Goal: Task Accomplishment & Management: Use online tool/utility

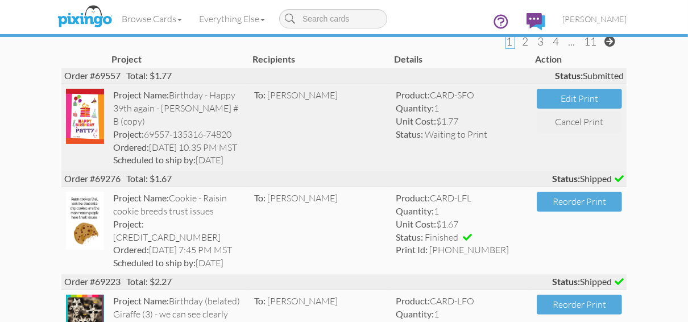
scroll to position [91, 0]
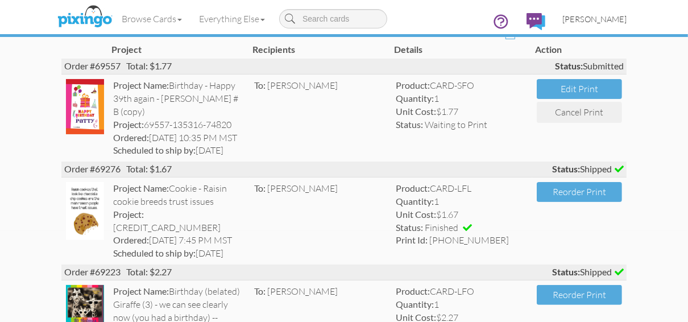
click at [579, 18] on span "[PERSON_NAME]" at bounding box center [594, 19] width 64 height 10
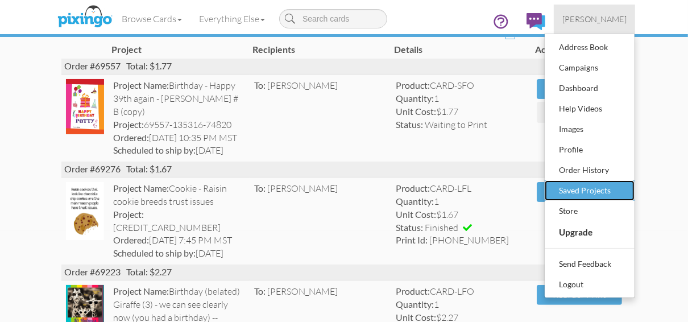
click at [565, 191] on div "Saved Projects" at bounding box center [589, 190] width 67 height 17
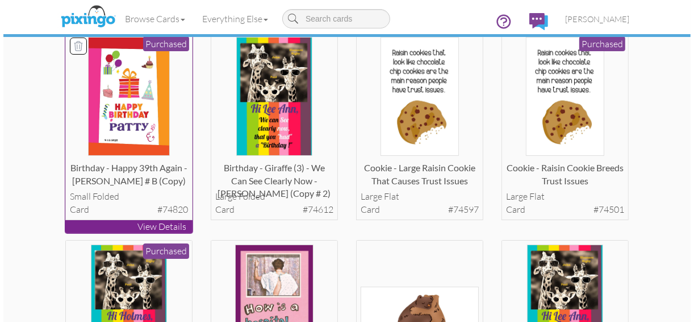
scroll to position [91, 0]
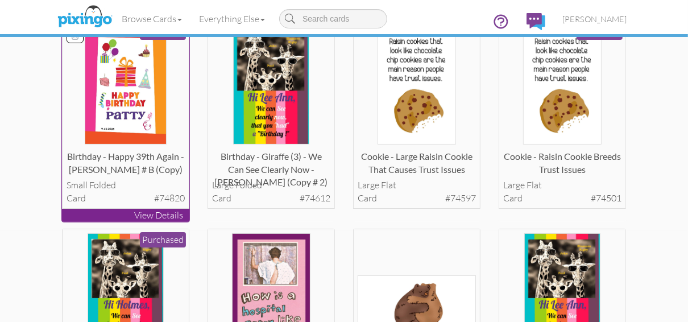
click at [122, 216] on p "View Details" at bounding box center [125, 215] width 127 height 13
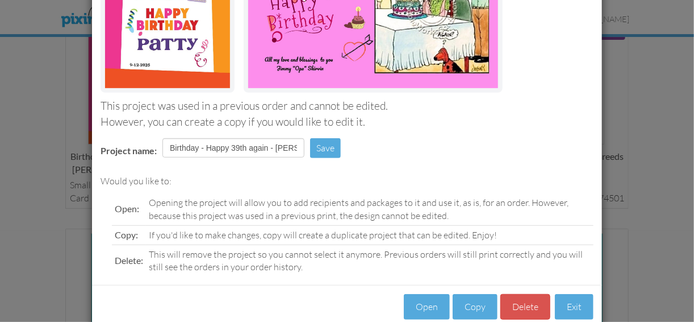
scroll to position [208, 0]
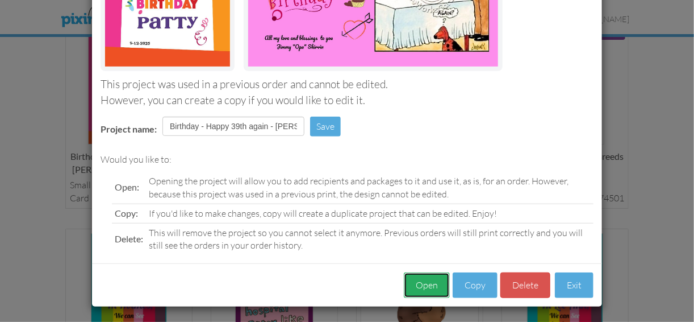
click at [425, 286] on button "Open" at bounding box center [427, 285] width 46 height 26
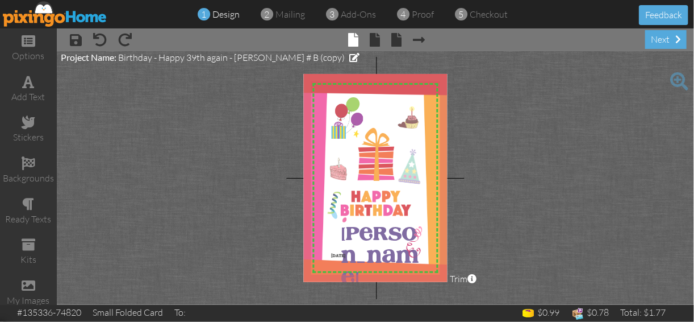
click at [679, 78] on span at bounding box center [680, 81] width 18 height 18
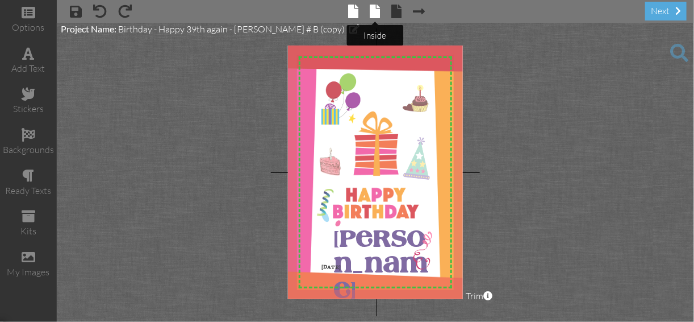
click at [376, 12] on span at bounding box center [376, 12] width 10 height 14
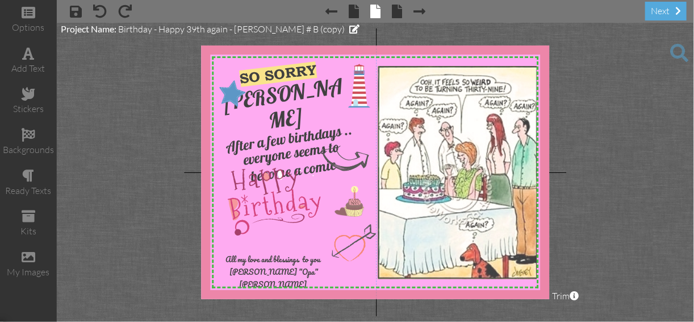
click at [679, 48] on span at bounding box center [680, 53] width 18 height 18
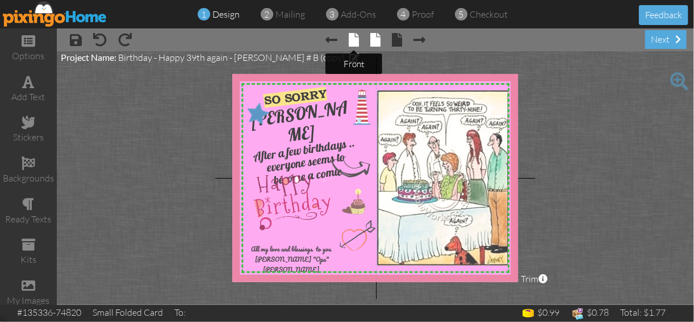
click at [352, 37] on span at bounding box center [354, 40] width 10 height 14
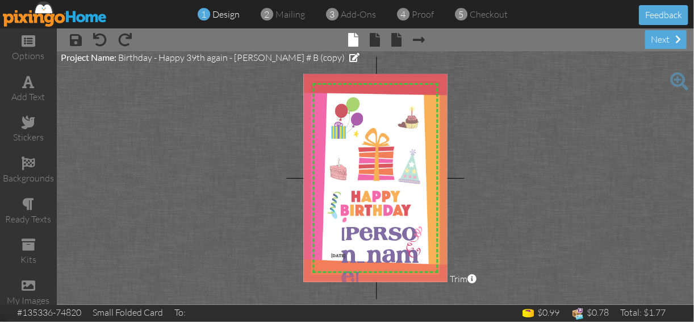
click at [680, 80] on span at bounding box center [680, 81] width 18 height 18
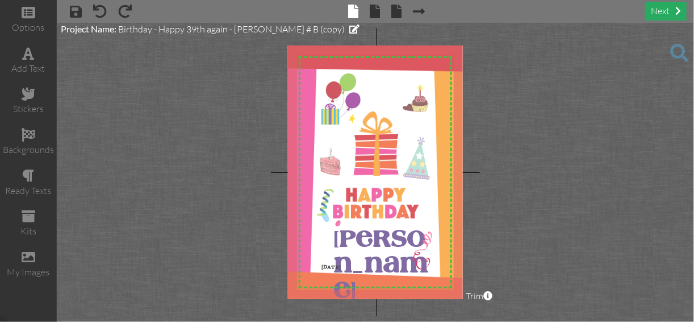
click at [669, 9] on div "next" at bounding box center [666, 11] width 41 height 19
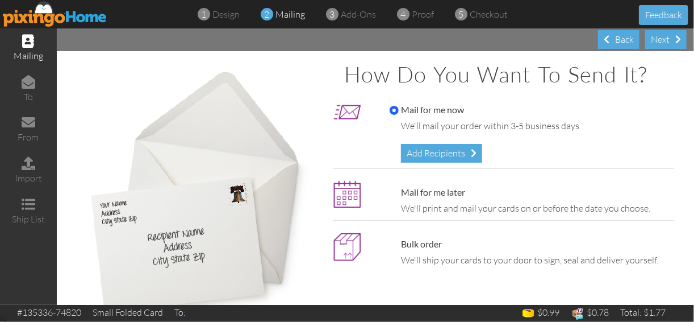
click at [64, 19] on img at bounding box center [55, 14] width 105 height 26
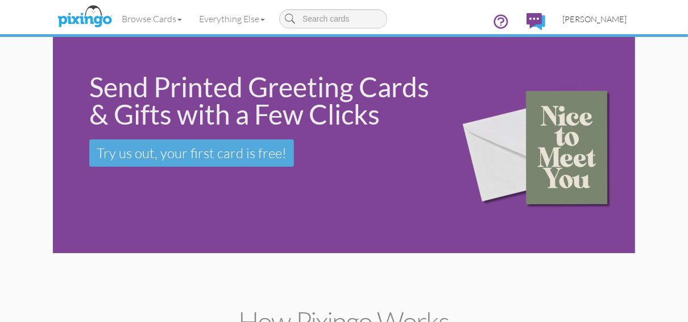
click at [591, 18] on span "[PERSON_NAME]" at bounding box center [594, 19] width 64 height 10
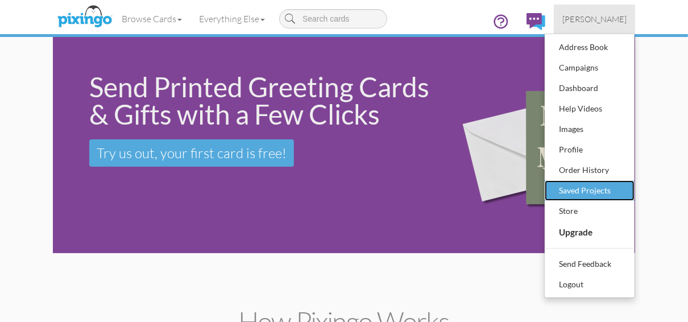
click at [579, 190] on div "Saved Projects" at bounding box center [589, 190] width 67 height 17
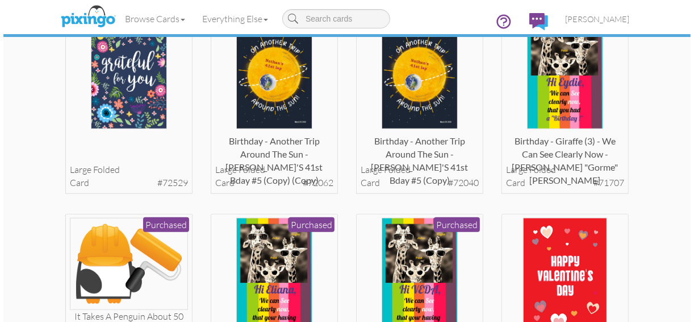
scroll to position [773, 0]
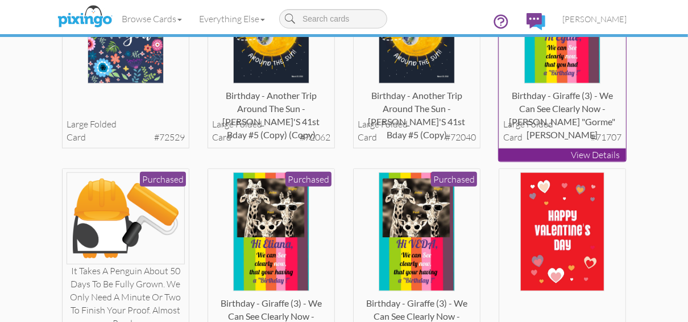
click at [550, 155] on p "View Details" at bounding box center [561, 154] width 127 height 13
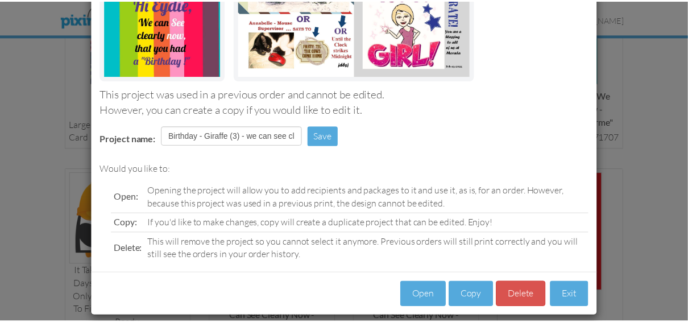
scroll to position [208, 0]
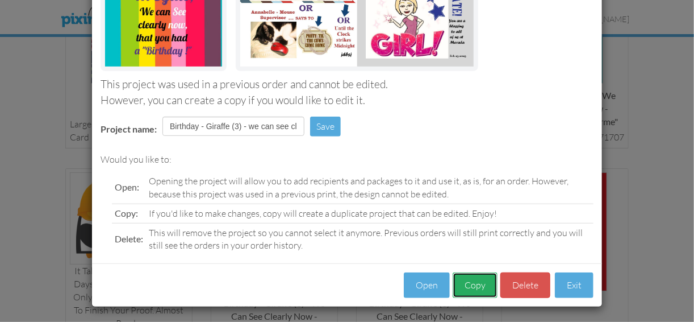
click at [467, 280] on button "Copy" at bounding box center [475, 285] width 45 height 26
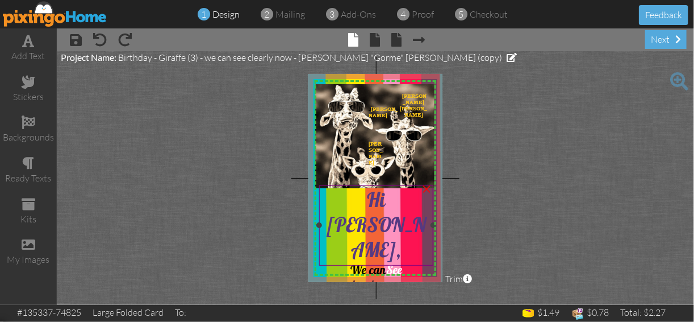
click at [382, 198] on span "Hi [PERSON_NAME]," at bounding box center [376, 224] width 99 height 75
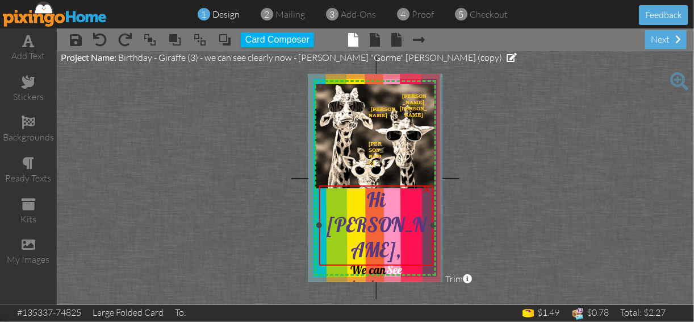
click at [382, 198] on span "Hi [PERSON_NAME]," at bounding box center [376, 224] width 99 height 75
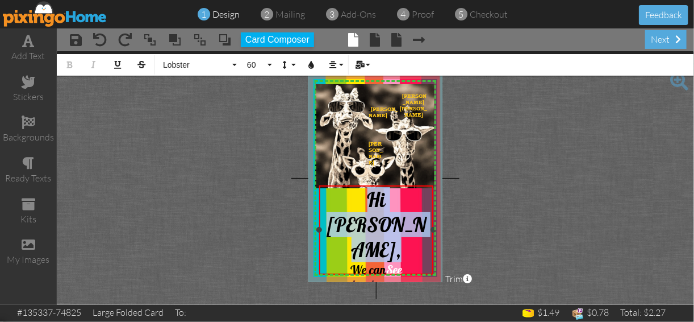
click at [406, 203] on span "Hi [PERSON_NAME]," at bounding box center [376, 224] width 99 height 75
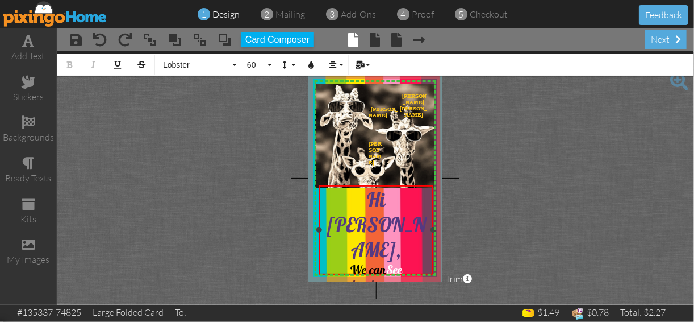
click at [403, 292] on span "you had" at bounding box center [386, 299] width 39 height 15
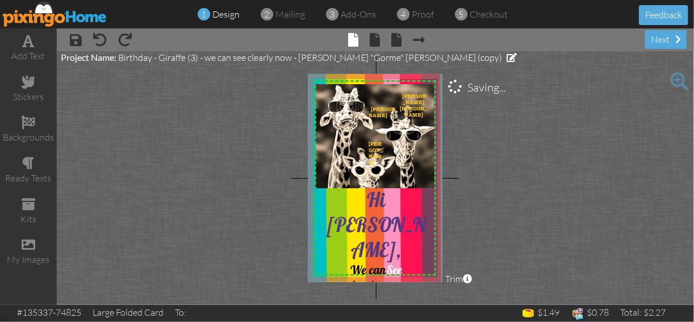
click at [496, 240] on project-studio-wrapper "X X X X X X X X X X X X X X X X X X X X X X X X X X X X X X X X X X X X X X X X…" at bounding box center [376, 177] width 638 height 253
click at [111, 86] on project-studio-wrapper "X X X X X X X X X X X X X X X X X X X X X X X X X X X X X X X X X X X X X X X X…" at bounding box center [376, 177] width 638 height 253
drag, startPoint x: 111, startPoint y: 86, endPoint x: 78, endPoint y: 40, distance: 57.1
click at [78, 40] on span at bounding box center [76, 40] width 12 height 14
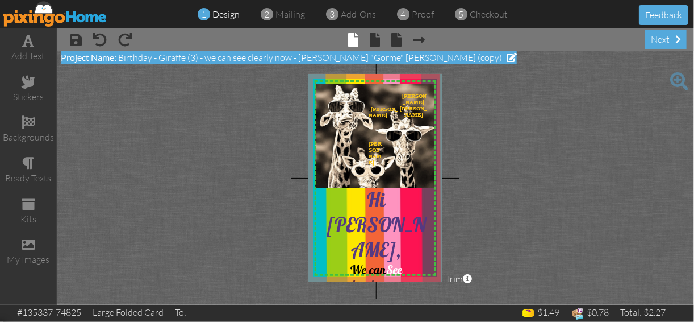
click at [126, 60] on span "Birthday - Giraffe (3) - we can see clearly now - [PERSON_NAME] "Gorme" [PERSON…" at bounding box center [310, 57] width 384 height 11
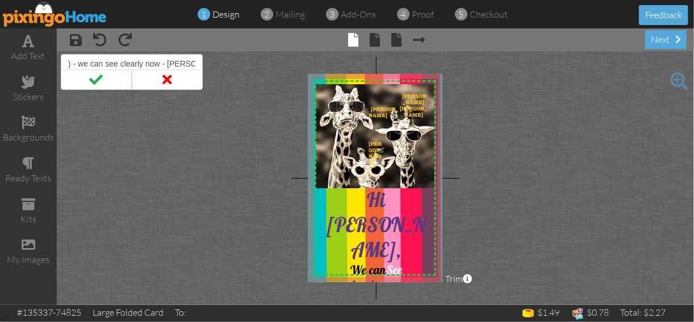
scroll to position [0, 76]
click at [138, 64] on input "Birthday - Giraffe (3) - we can see clearly now - [PERSON_NAME]" at bounding box center [132, 63] width 142 height 19
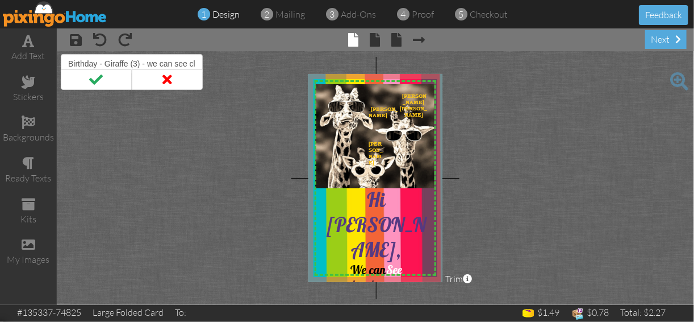
click at [138, 64] on input "Birthday - Giraffe (3) - we can see clearly now - [PERSON_NAME]" at bounding box center [132, 63] width 142 height 19
click at [139, 64] on input "Birthday - Giraffe (3) - we can see clearly now - [PERSON_NAME]" at bounding box center [132, 63] width 142 height 19
type input "Birthday - Giraffe - we can see clearly now - [PERSON_NAME]"
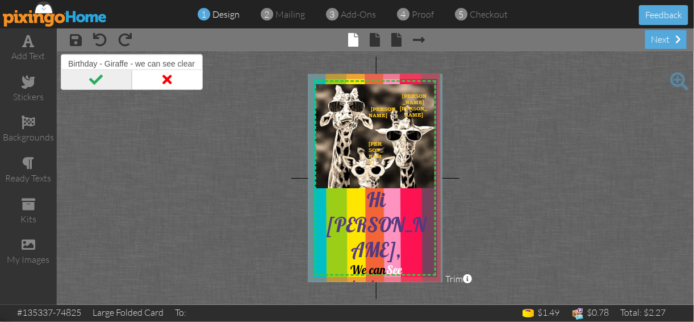
click at [93, 80] on span at bounding box center [96, 79] width 71 height 20
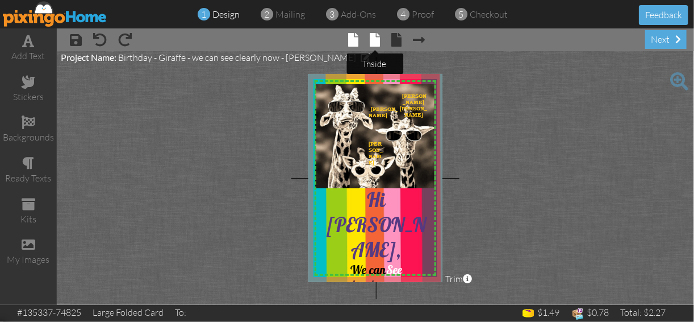
click at [378, 41] on span at bounding box center [376, 40] width 10 height 14
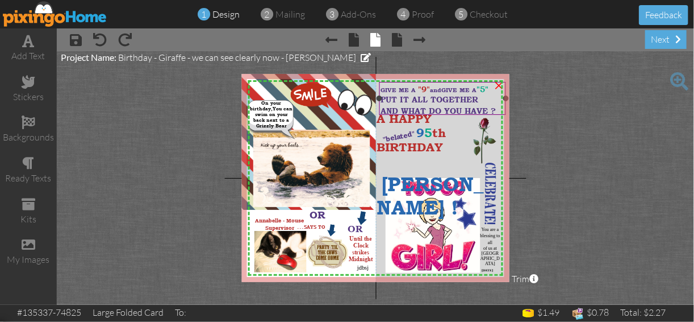
click at [431, 88] on span ""9"" at bounding box center [425, 89] width 12 height 10
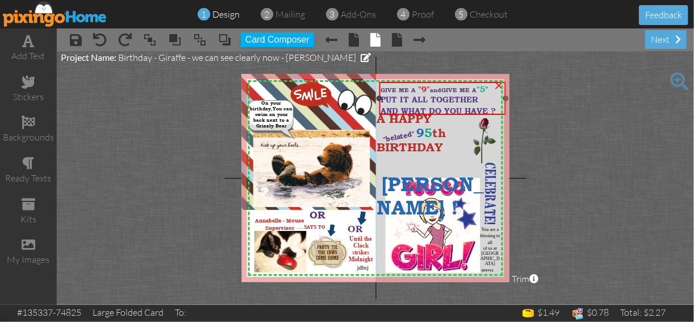
click at [431, 88] on span ""9"" at bounding box center [425, 89] width 12 height 10
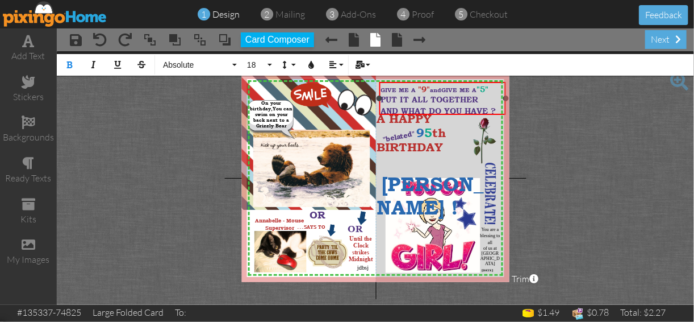
click at [430, 86] on span ""9"" at bounding box center [425, 89] width 12 height 10
click at [489, 88] on span ""5"" at bounding box center [483, 89] width 12 height 10
click at [548, 137] on project-studio-wrapper "X X X X X X X X X X X X X X X X X X X X X X X X X X X X X X X X X X X X X X X X…" at bounding box center [376, 177] width 638 height 253
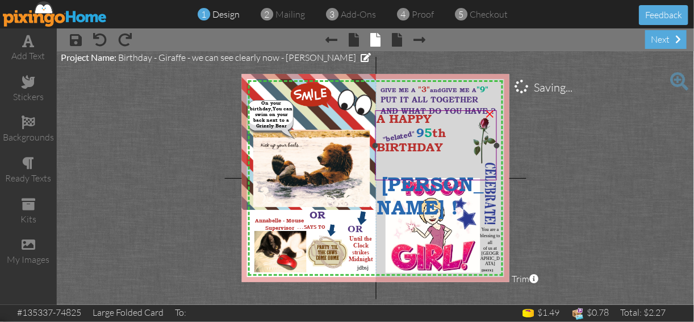
click at [435, 132] on span "th" at bounding box center [440, 133] width 14 height 14
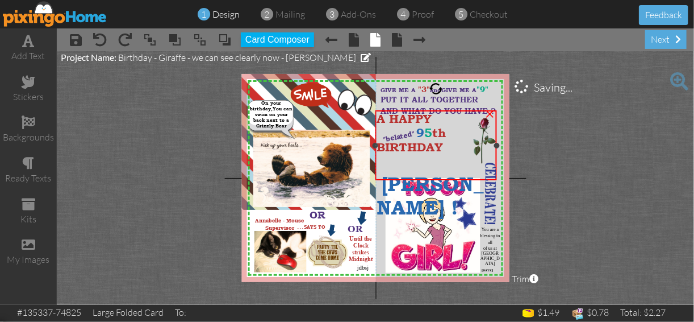
click at [435, 132] on span "th" at bounding box center [440, 133] width 14 height 14
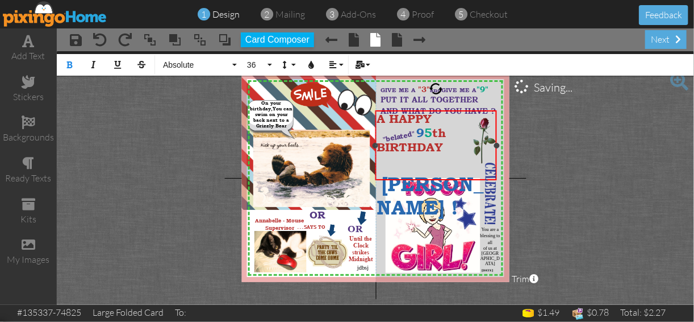
click at [435, 132] on span "th" at bounding box center [440, 133] width 14 height 14
click at [410, 130] on div "×" at bounding box center [413, 130] width 22 height 22
click at [410, 130] on span at bounding box center [397, 133] width 40 height 14
click at [27, 47] on span at bounding box center [29, 41] width 12 height 14
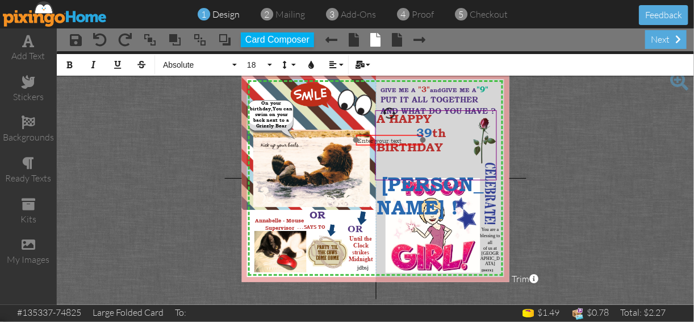
drag, startPoint x: 397, startPoint y: 222, endPoint x: 407, endPoint y: 135, distance: 87.5
click at [407, 135] on div "​ Enter your text ​" at bounding box center [389, 140] width 67 height 11
drag, startPoint x: 356, startPoint y: 139, endPoint x: 381, endPoint y: 143, distance: 25.4
click at [381, 143] on div at bounding box center [381, 144] width 6 height 6
drag, startPoint x: 399, startPoint y: 135, endPoint x: 397, endPoint y: 126, distance: 9.3
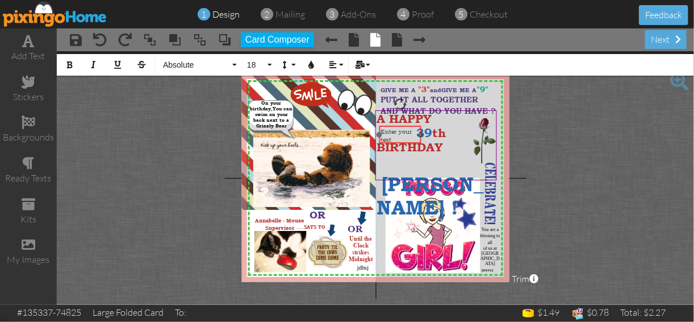
click at [397, 126] on div "​ Enter your text ​" at bounding box center [401, 135] width 42 height 19
click at [400, 149] on span "BIRTHDAY" at bounding box center [410, 147] width 66 height 14
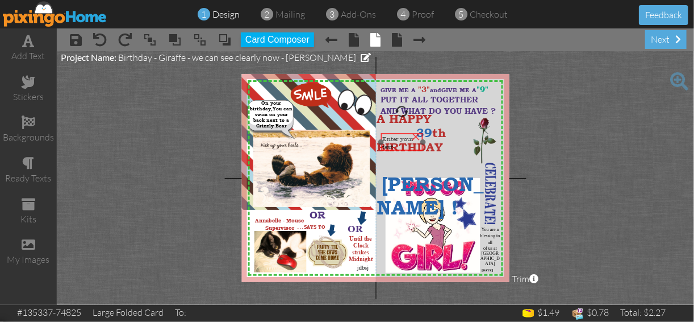
drag, startPoint x: 398, startPoint y: 141, endPoint x: 401, endPoint y: 149, distance: 8.3
click at [401, 149] on div "Enter your text" at bounding box center [402, 143] width 39 height 16
drag, startPoint x: 401, startPoint y: 149, endPoint x: 400, endPoint y: 157, distance: 8.5
click at [400, 157] on div "Enter your text" at bounding box center [402, 152] width 39 height 16
drag, startPoint x: 399, startPoint y: 115, endPoint x: 392, endPoint y: 115, distance: 7.4
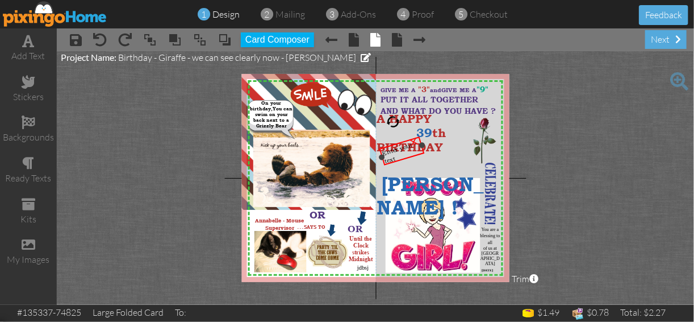
click at [392, 115] on div at bounding box center [393, 121] width 17 height 17
drag, startPoint x: 404, startPoint y: 155, endPoint x: 405, endPoint y: 140, distance: 14.8
click at [405, 140] on div "Enter your text" at bounding box center [402, 137] width 41 height 26
click at [388, 138] on span "Enter your text" at bounding box center [398, 138] width 33 height 24
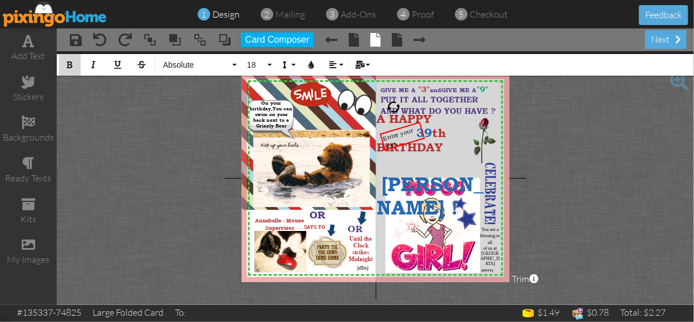
click at [69, 67] on icon "button" at bounding box center [70, 65] width 8 height 8
click at [271, 63] on button "18" at bounding box center [258, 65] width 33 height 22
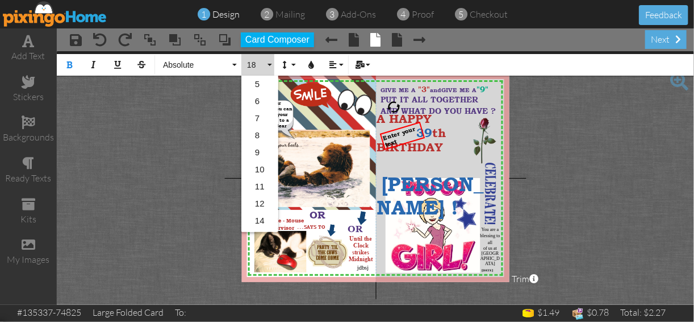
scroll to position [101, 0]
click at [260, 99] on link "12" at bounding box center [260, 102] width 37 height 17
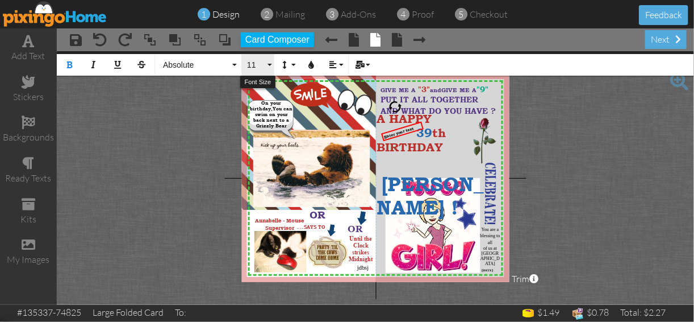
click at [268, 64] on button "11" at bounding box center [258, 65] width 33 height 22
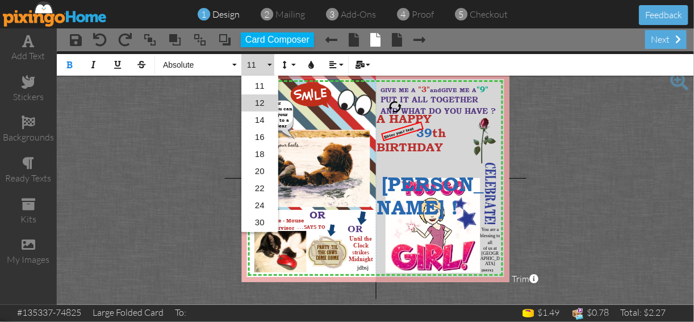
scroll to position [49, 0]
click at [260, 169] on link "14" at bounding box center [260, 171] width 37 height 17
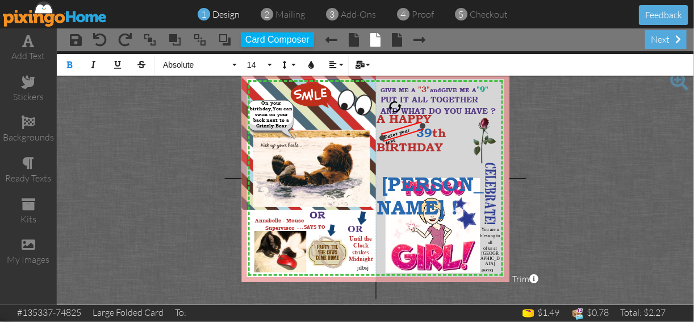
click at [411, 127] on span "Enter your text" at bounding box center [397, 136] width 27 height 19
drag, startPoint x: 421, startPoint y: 126, endPoint x: 404, endPoint y: 134, distance: 18.8
click at [404, 134] on div "AGAIN ×" at bounding box center [393, 134] width 25 height 15
drag, startPoint x: 394, startPoint y: 128, endPoint x: 401, endPoint y: 128, distance: 7.4
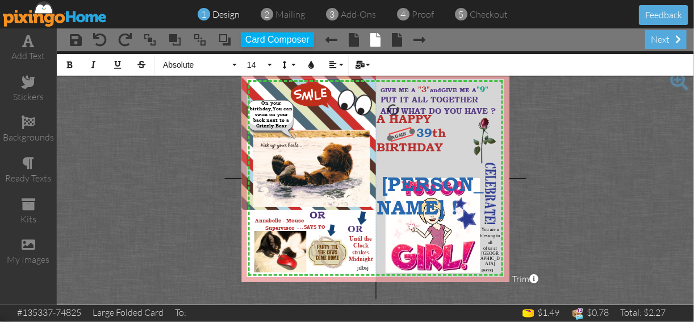
click at [401, 128] on div at bounding box center [401, 134] width 32 height 22
click at [406, 132] on span "AGAIN" at bounding box center [399, 135] width 16 height 10
click at [269, 64] on button "14" at bounding box center [258, 65] width 33 height 22
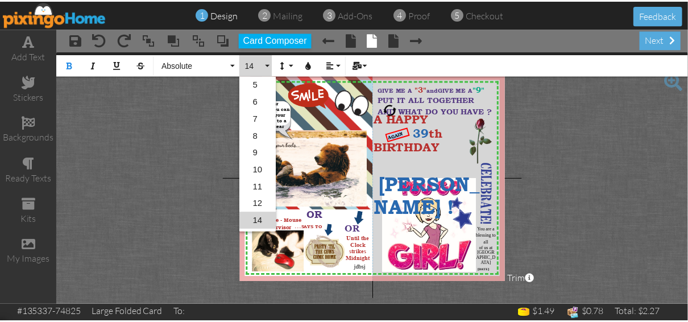
scroll to position [66, 0]
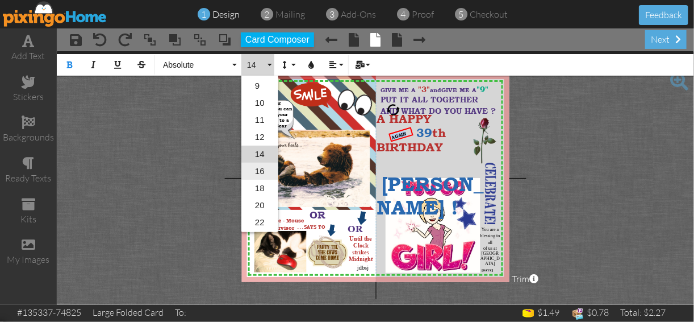
click at [258, 171] on link "16" at bounding box center [260, 171] width 37 height 17
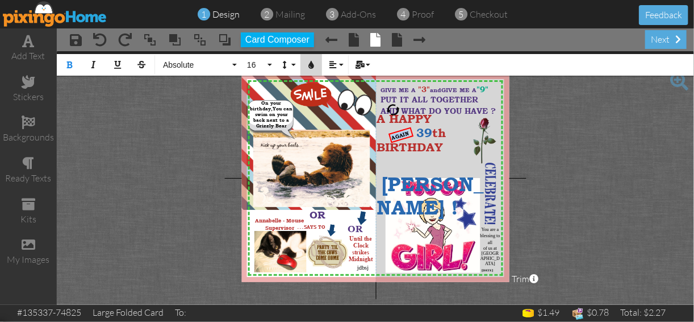
click at [310, 65] on icon "button" at bounding box center [311, 65] width 8 height 8
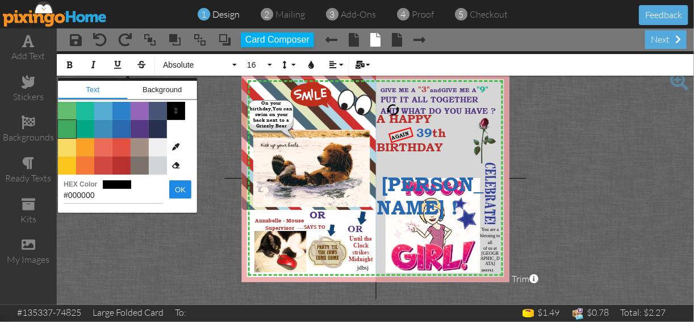
click at [68, 128] on span "Color #41A85F" at bounding box center [67, 129] width 18 height 18
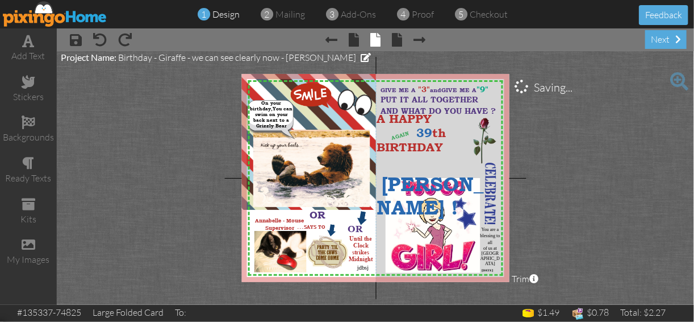
click at [539, 147] on project-studio-wrapper "X X X X X X X X X X X X X X X X X X X X X X X X X X X X X X X X X X X X X X X X…" at bounding box center [376, 177] width 638 height 253
click at [398, 136] on div "×" at bounding box center [405, 130] width 23 height 23
click at [102, 38] on span at bounding box center [100, 40] width 14 height 14
click at [388, 122] on span "A HAPPY" at bounding box center [404, 119] width 55 height 14
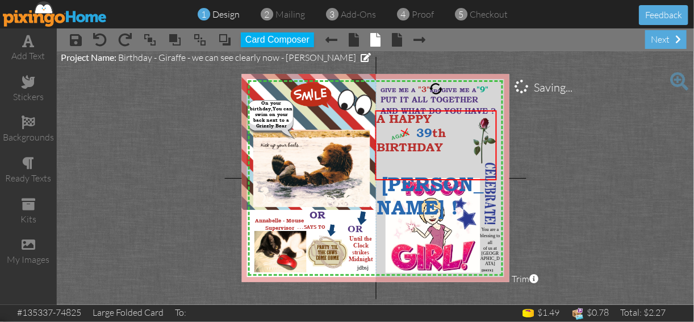
click at [550, 133] on project-studio-wrapper "X X X X X X X X X X X X X X X X X X X X X X X X X X X X X X X X X X X X X X X X…" at bounding box center [376, 177] width 638 height 253
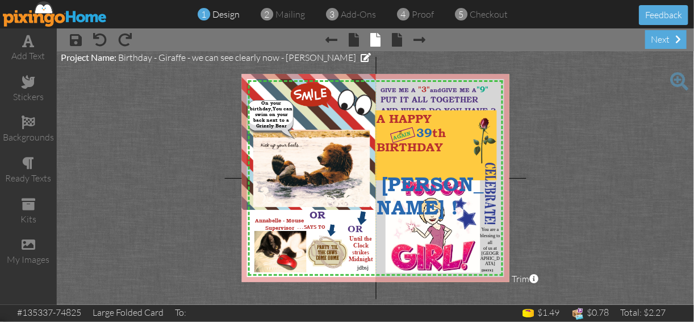
click at [402, 131] on span "AGAIN" at bounding box center [402, 135] width 19 height 11
click at [403, 127] on div "AGAIN ×" at bounding box center [402, 135] width 25 height 16
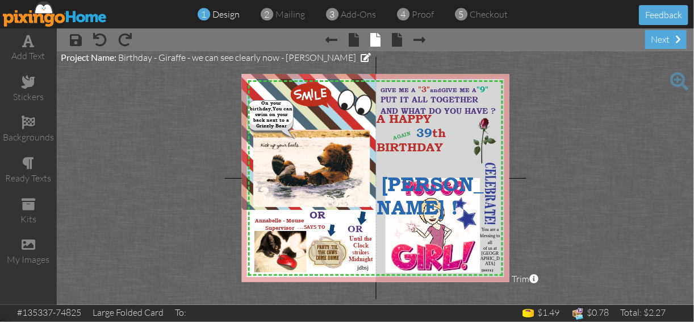
click at [648, 141] on project-studio-wrapper "X X X X X X X X X X X X X X X X X X X X X X X X X X X X X X X X X X X X X X X X…" at bounding box center [376, 177] width 638 height 253
click at [74, 39] on span at bounding box center [76, 40] width 12 height 14
click at [62, 16] on img at bounding box center [55, 14] width 105 height 26
